Goal: Navigation & Orientation: Find specific page/section

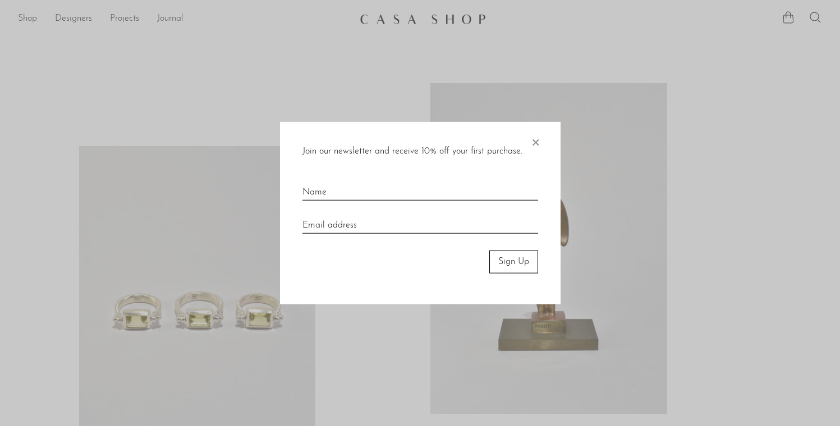
click at [540, 142] on div "Join our newsletter and receive 10% off your first purchase. × Sign Up" at bounding box center [420, 213] width 280 height 182
click at [537, 142] on span "×" at bounding box center [534, 140] width 11 height 36
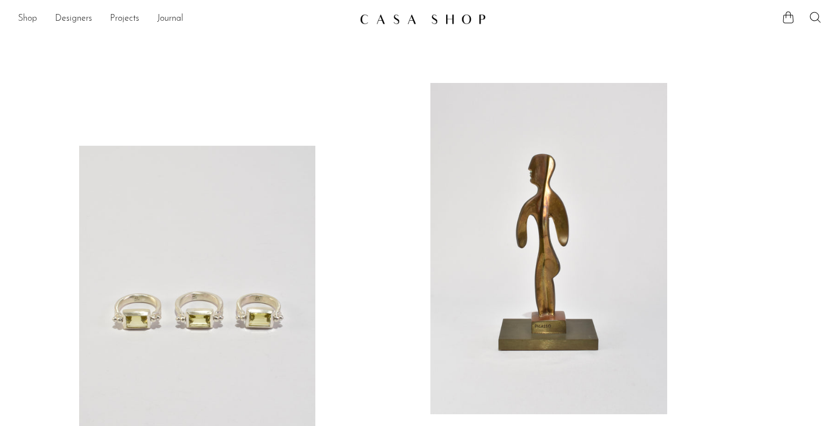
click at [26, 19] on link "Shop" at bounding box center [27, 19] width 19 height 15
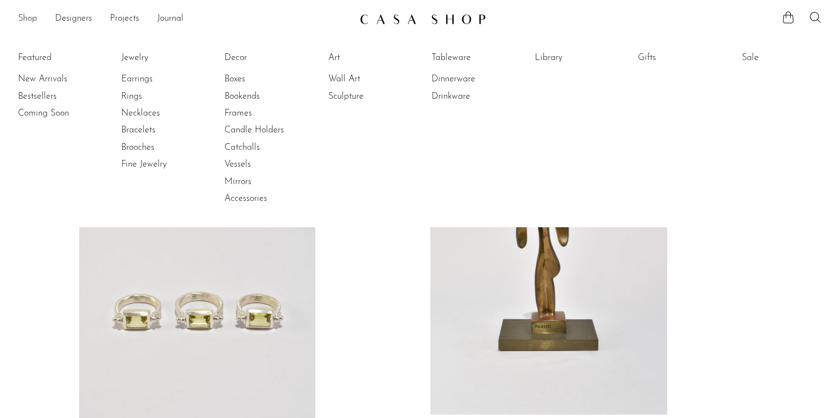
click at [29, 17] on link "Shop" at bounding box center [27, 19] width 19 height 15
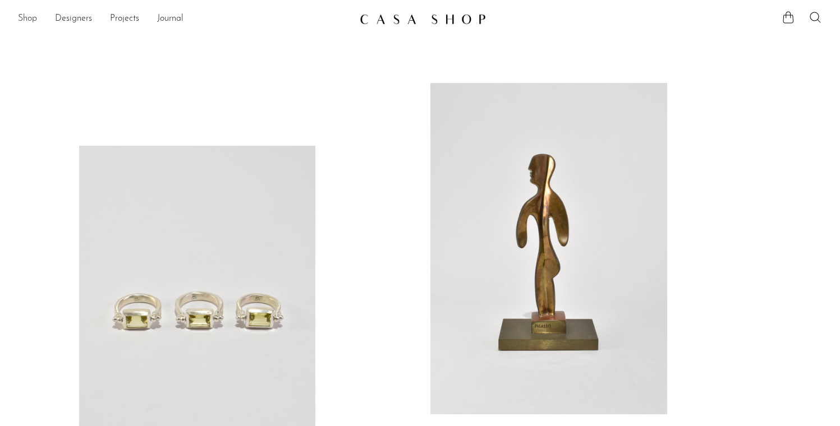
click at [18, 15] on link "Shop" at bounding box center [27, 19] width 19 height 15
click at [28, 20] on link "Shop" at bounding box center [27, 19] width 19 height 15
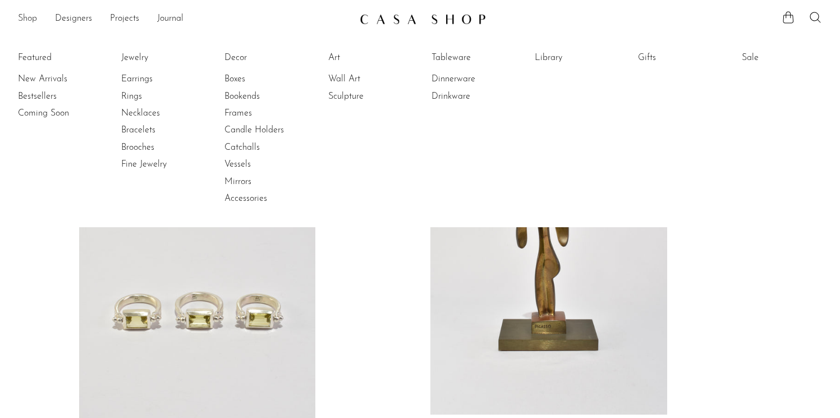
click at [28, 20] on link "Shop" at bounding box center [27, 19] width 19 height 15
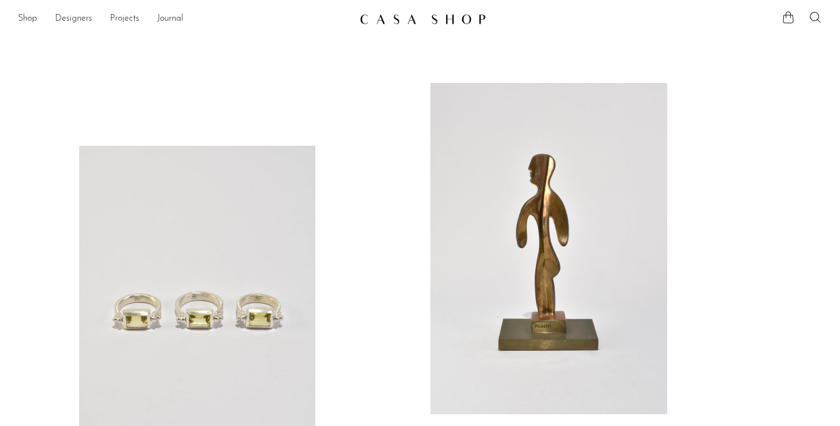
click at [39, 22] on ul "Shop Featured New Arrivals Bestsellers Coming Soon Jewelry Jewelry All Earrings…" at bounding box center [184, 19] width 333 height 19
click at [30, 21] on link "Shop" at bounding box center [27, 19] width 19 height 15
click at [61, 22] on link "Designers" at bounding box center [73, 19] width 37 height 15
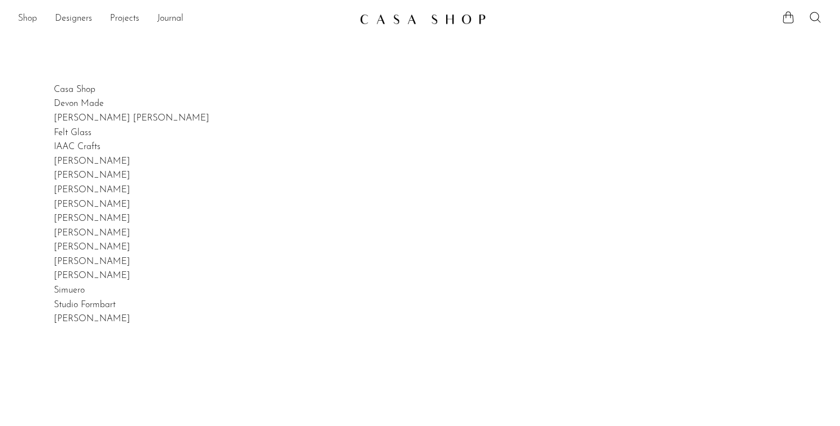
click at [26, 17] on link "Shop" at bounding box center [27, 19] width 19 height 15
click at [30, 20] on link "Shop" at bounding box center [27, 19] width 19 height 15
click at [29, 19] on link "Shop" at bounding box center [27, 19] width 19 height 15
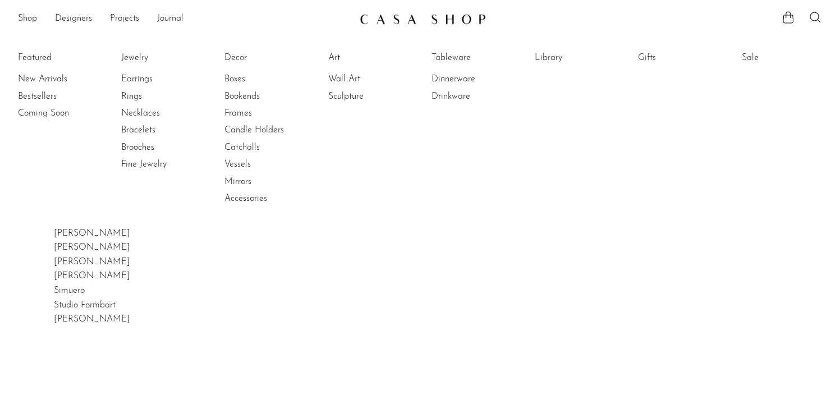
click at [388, 28] on link at bounding box center [420, 19] width 121 height 20
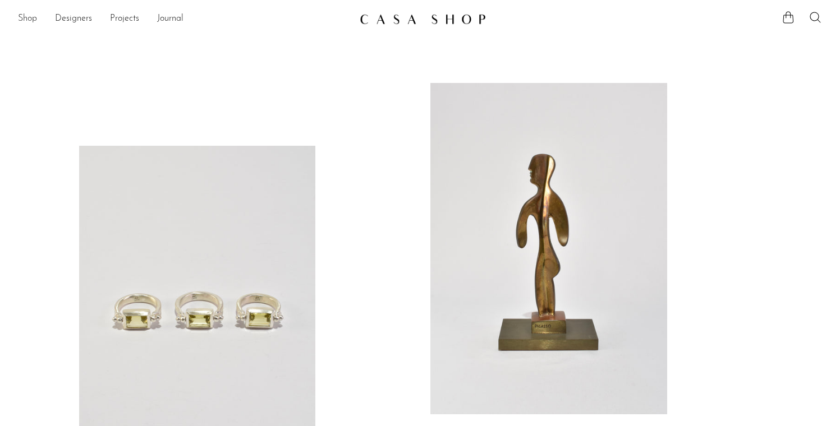
click at [27, 17] on link "Shop" at bounding box center [27, 19] width 19 height 15
click at [33, 21] on link "Shop" at bounding box center [27, 19] width 19 height 15
click at [23, 14] on link "Shop" at bounding box center [27, 19] width 19 height 15
click at [24, 18] on link "Shop" at bounding box center [27, 19] width 19 height 15
click at [27, 19] on link "Shop" at bounding box center [27, 19] width 19 height 15
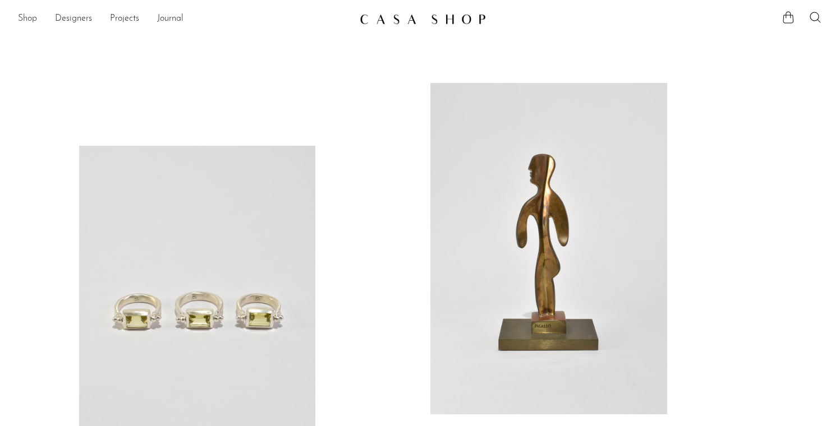
click at [27, 22] on link "Shop" at bounding box center [27, 19] width 19 height 15
click at [810, 15] on icon at bounding box center [814, 17] width 11 height 11
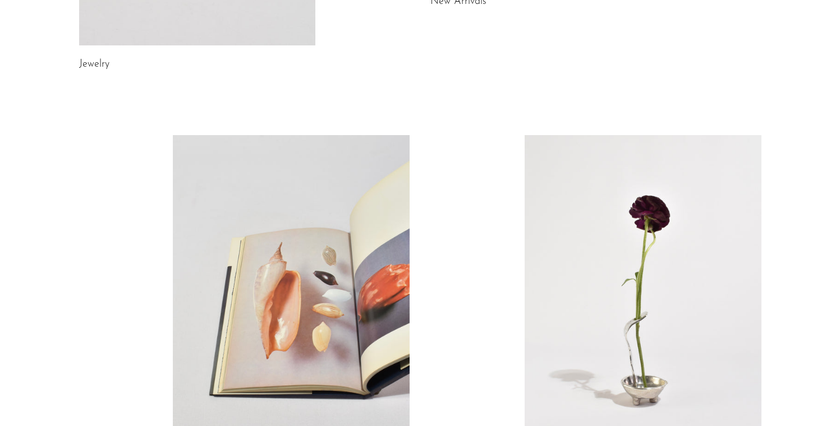
scroll to position [664, 0]
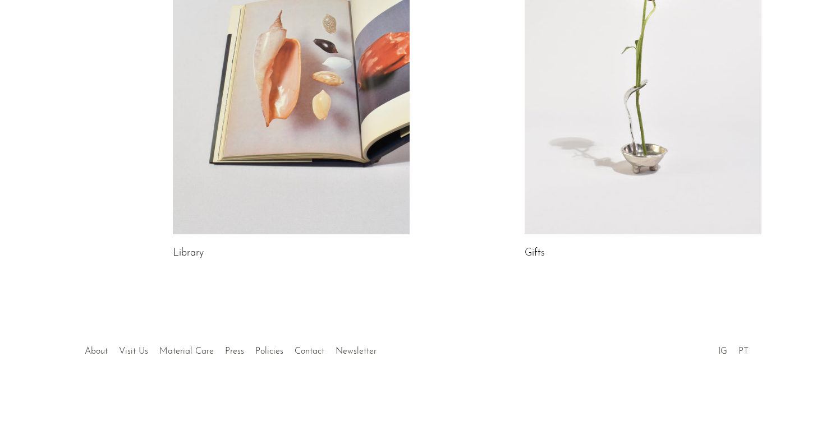
drag, startPoint x: 383, startPoint y: 351, endPoint x: 75, endPoint y: 358, distance: 308.0
click at [75, 358] on div "About Visit Us Material Care Press Policies Contact Newsletter IG PT" at bounding box center [420, 339] width 718 height 39
